Goal: Task Accomplishment & Management: Use online tool/utility

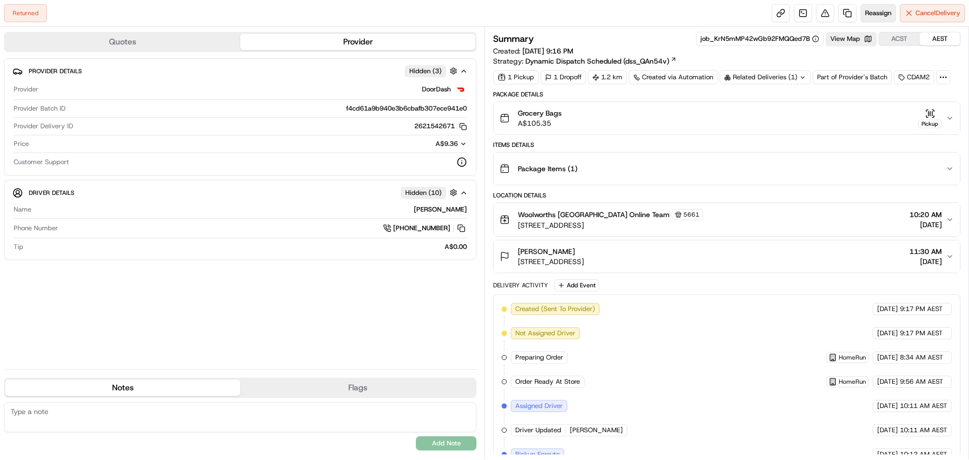
click at [878, 15] on span "Reassign" at bounding box center [878, 13] width 26 height 9
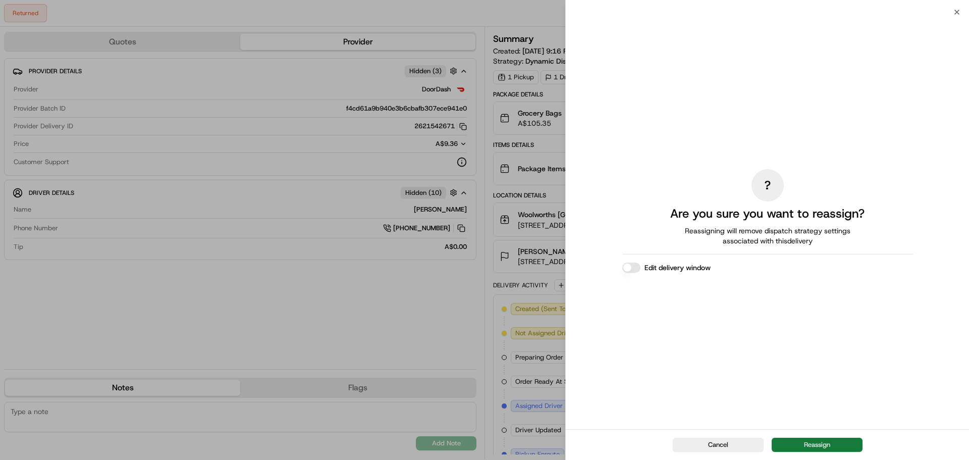
click at [820, 443] on button "Reassign" at bounding box center [817, 445] width 91 height 14
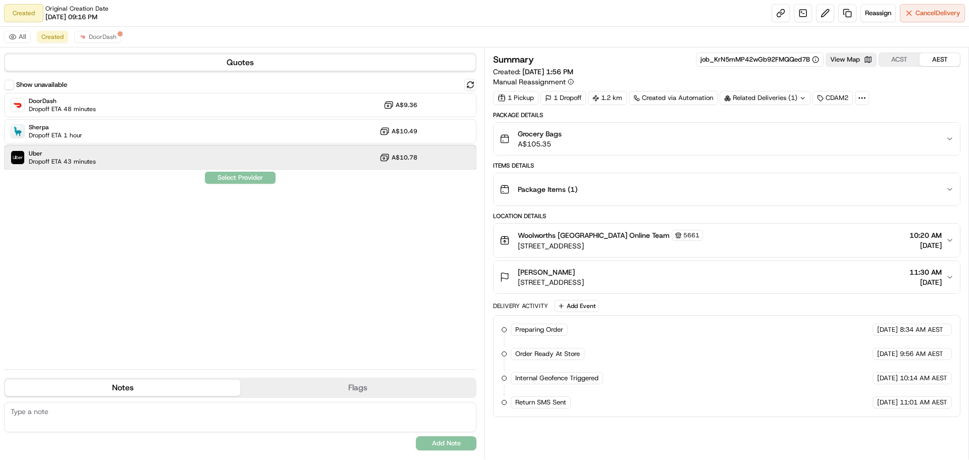
click at [172, 165] on div "Uber Dropoff ETA 43 minutes A$10.78" at bounding box center [240, 157] width 473 height 24
click at [233, 177] on button "Assign Provider" at bounding box center [240, 178] width 72 height 12
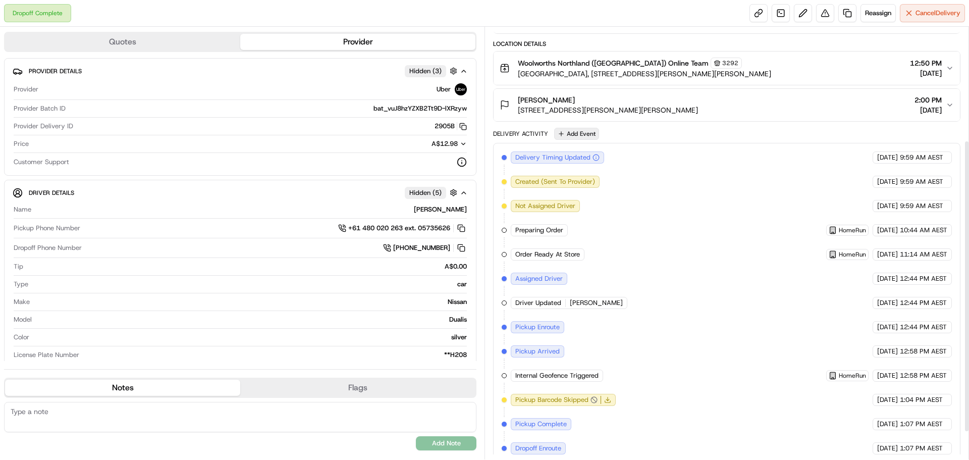
scroll to position [209, 0]
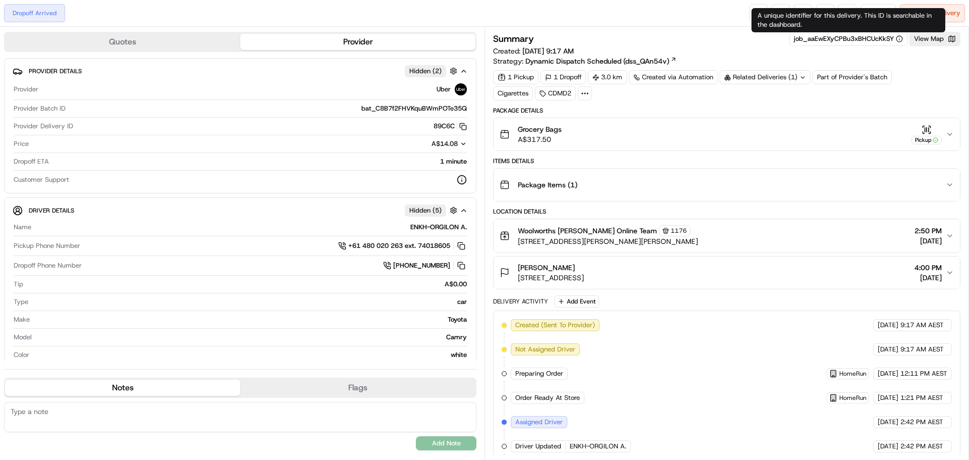
click at [868, 16] on div "A unique identifier for this delivery. This ID is searchable in the dashboard. …" at bounding box center [849, 20] width 194 height 24
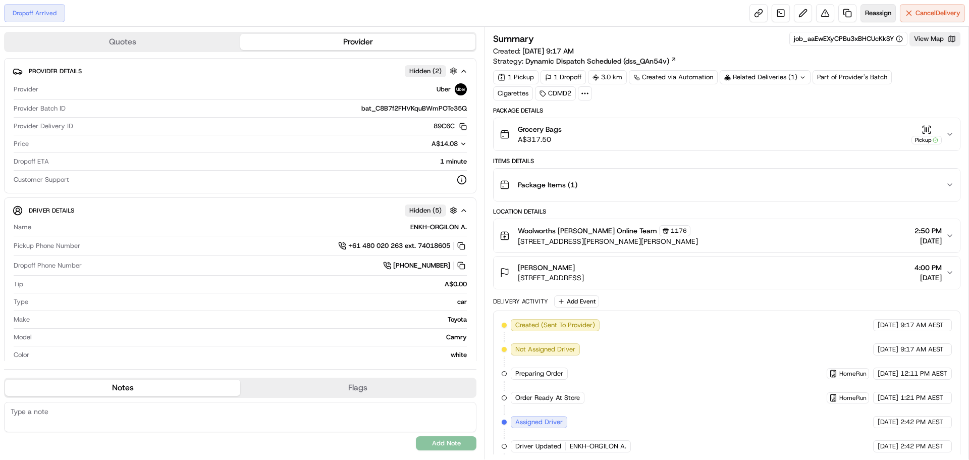
click at [876, 12] on span "Reassign" at bounding box center [878, 13] width 26 height 9
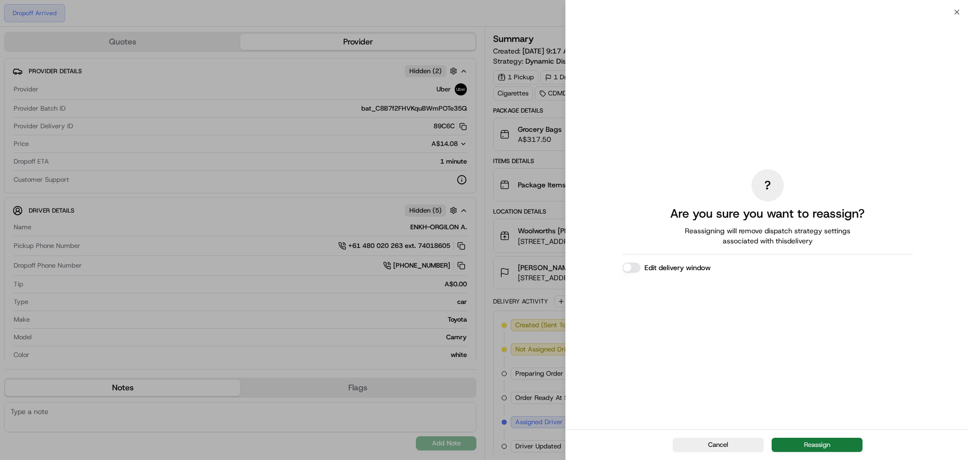
click at [817, 438] on button "Reassign" at bounding box center [817, 445] width 91 height 14
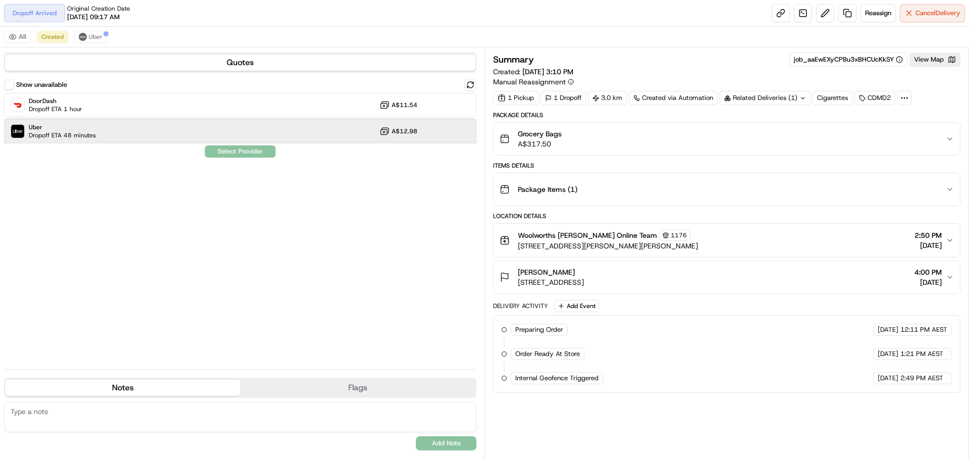
click at [128, 137] on div "Uber Dropoff ETA 48 minutes A$12.98" at bounding box center [240, 131] width 473 height 24
click at [244, 155] on button "Assign Provider" at bounding box center [240, 151] width 72 height 12
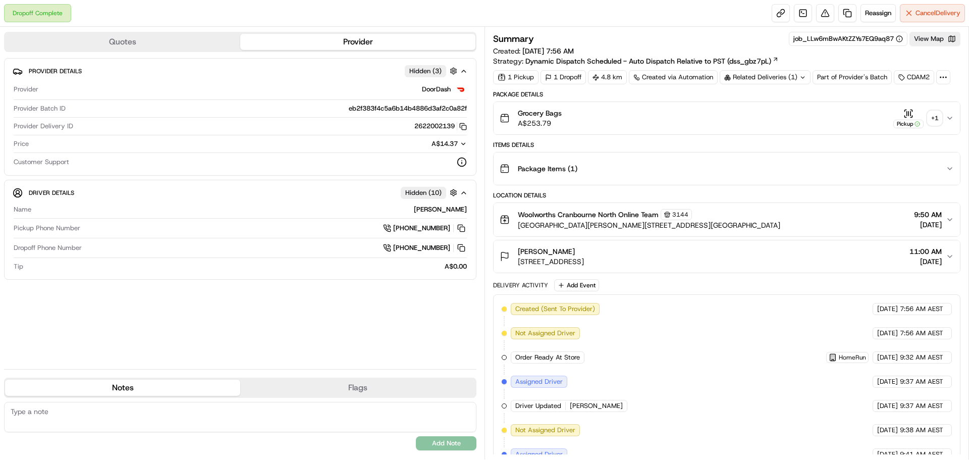
click at [774, 161] on div "Package Items ( 1 )" at bounding box center [723, 169] width 446 height 20
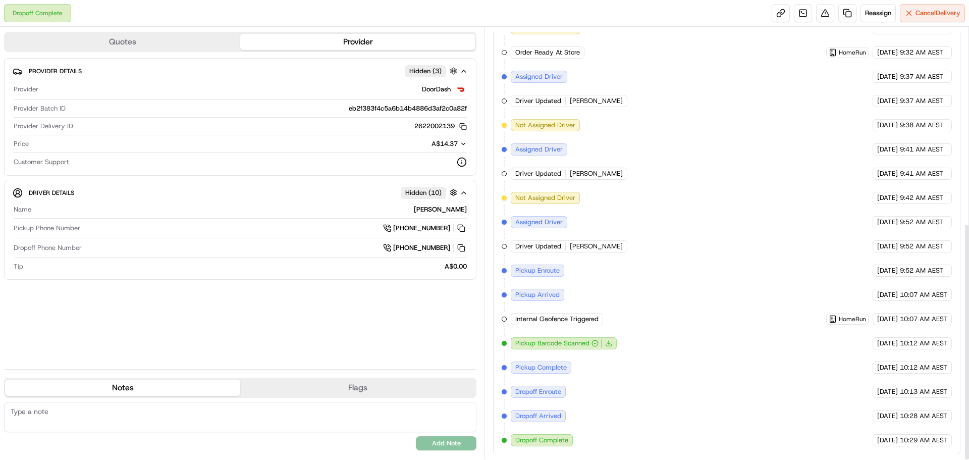
scroll to position [356, 0]
click at [878, 14] on span "Reassign" at bounding box center [878, 13] width 26 height 9
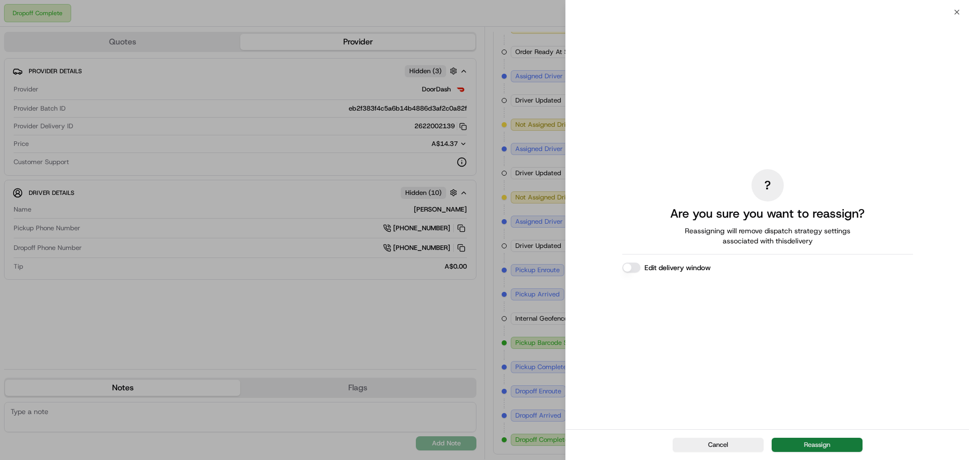
click at [828, 445] on button "Reassign" at bounding box center [817, 445] width 91 height 14
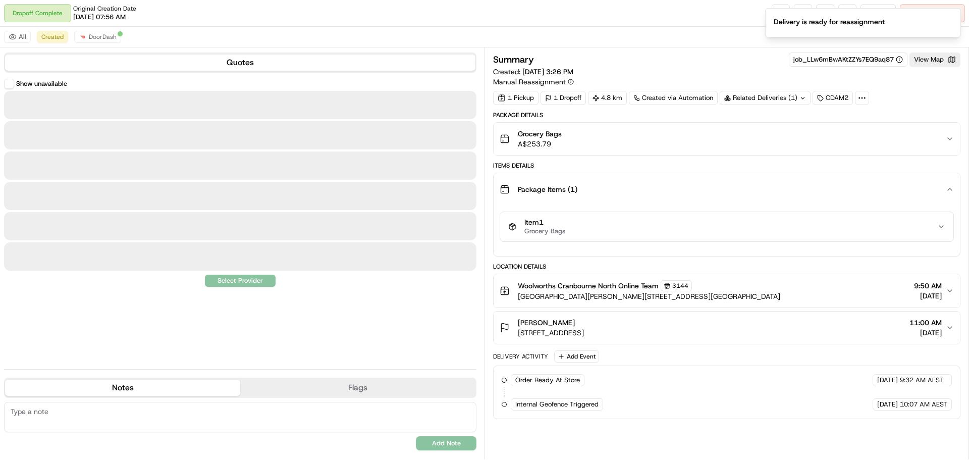
scroll to position [0, 0]
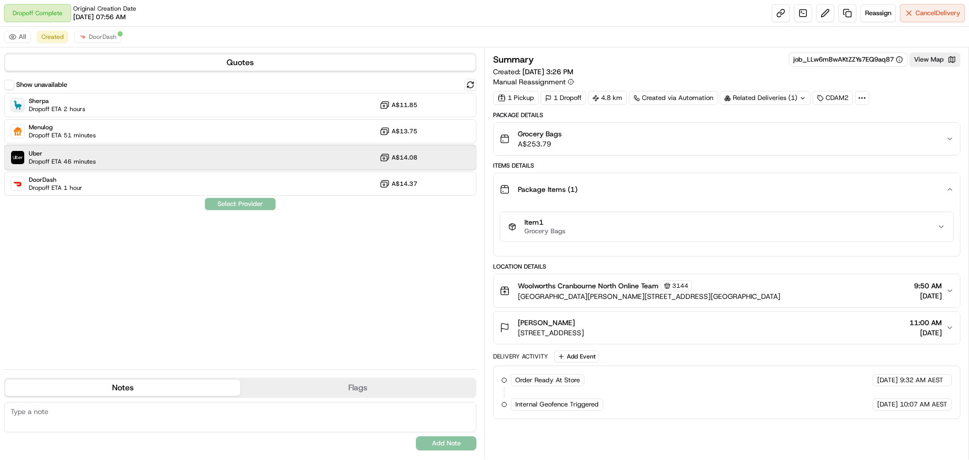
click at [121, 154] on div "Uber Dropoff ETA 46 minutes A$14.08" at bounding box center [240, 157] width 473 height 24
click at [238, 207] on button "Assign Provider" at bounding box center [240, 204] width 72 height 12
